Goal: Information Seeking & Learning: Learn about a topic

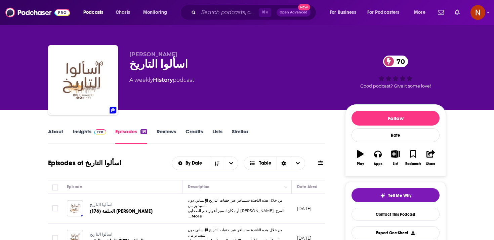
scroll to position [0, 191]
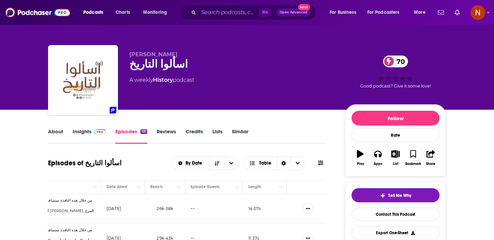
drag, startPoint x: 130, startPoint y: 53, endPoint x: 222, endPoint y: 55, distance: 92.7
click at [222, 55] on p "[PERSON_NAME]" at bounding box center [231, 54] width 205 height 6
copy span "[PERSON_NAME]"
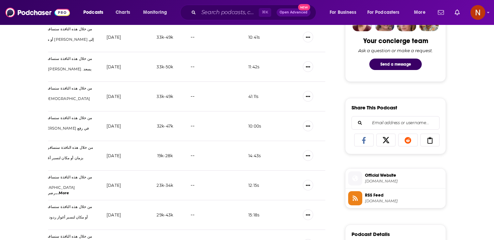
scroll to position [0, 0]
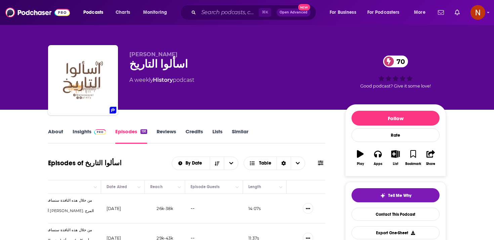
click at [55, 131] on link "About" at bounding box center [55, 135] width 15 height 15
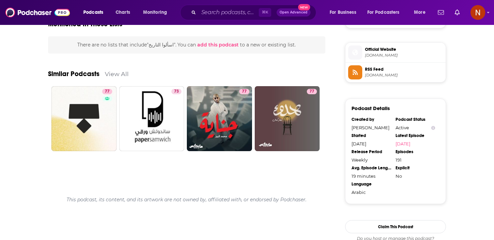
scroll to position [498, 0]
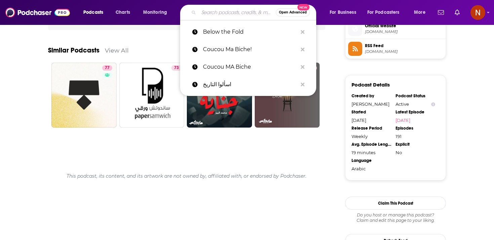
click at [237, 12] on input "Search podcasts, credits, & more..." at bounding box center [237, 12] width 77 height 11
paste input "شوط"
type input "شوط"
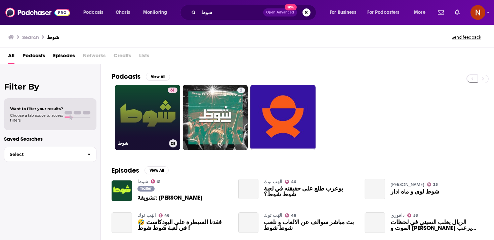
click at [176, 116] on div "61" at bounding box center [173, 113] width 10 height 52
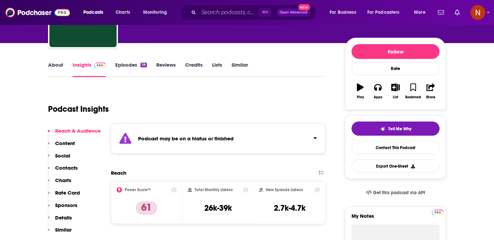
scroll to position [78, 0]
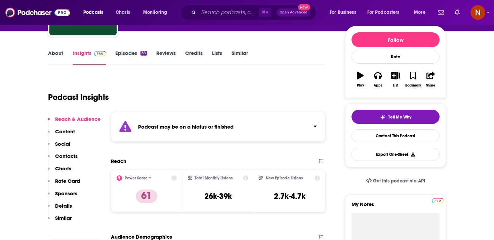
click at [194, 128] on strong "Podcast may be on a hiatus or finished" at bounding box center [185, 126] width 95 height 6
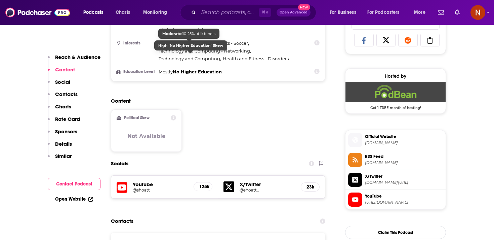
scroll to position [493, 0]
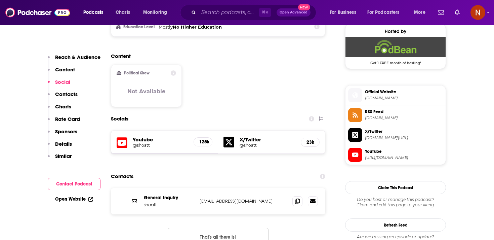
click at [410, 57] on img "Podbean Deal: Get 1 FREE month of hosting!" at bounding box center [395, 47] width 100 height 20
click at [378, 120] on span "[DOMAIN_NAME]" at bounding box center [404, 117] width 78 height 5
